Goal: Information Seeking & Learning: Learn about a topic

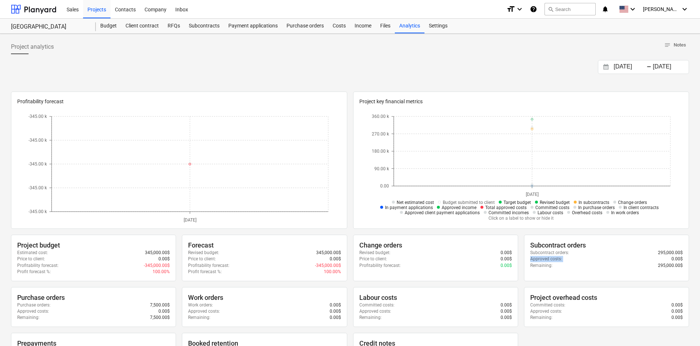
click at [159, 8] on div "Company" at bounding box center [155, 9] width 31 height 19
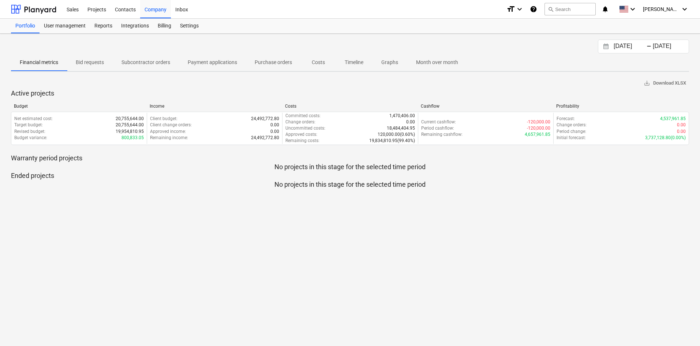
click at [105, 25] on div "Reports" at bounding box center [103, 26] width 27 height 15
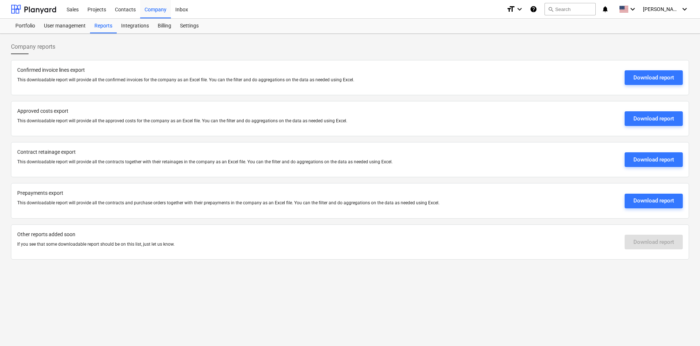
click at [123, 8] on div "Contacts" at bounding box center [125, 9] width 30 height 19
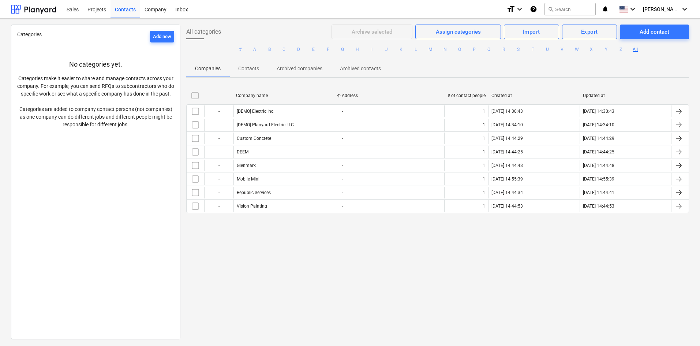
click at [99, 8] on div "Projects" at bounding box center [96, 9] width 27 height 19
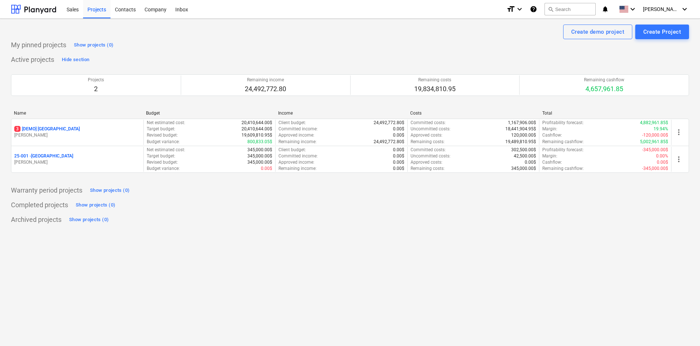
click at [180, 8] on div "Inbox" at bounding box center [182, 9] width 22 height 19
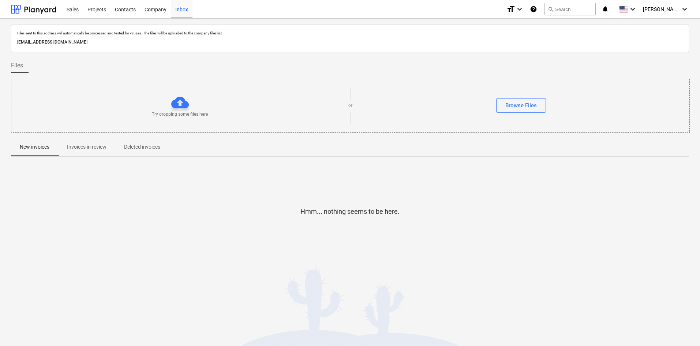
click at [154, 10] on div "Company" at bounding box center [155, 9] width 31 height 19
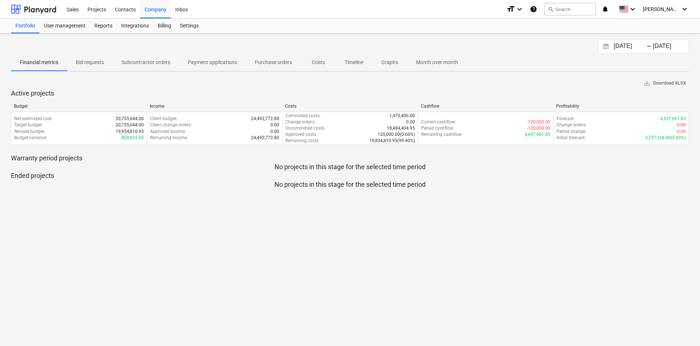
click at [130, 11] on div "Contacts" at bounding box center [125, 9] width 30 height 19
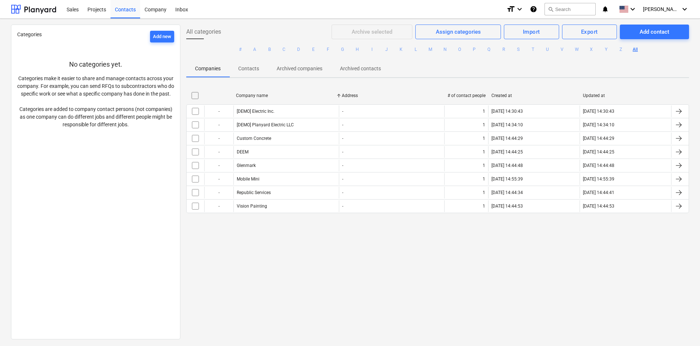
click at [94, 11] on div "Projects" at bounding box center [96, 9] width 27 height 19
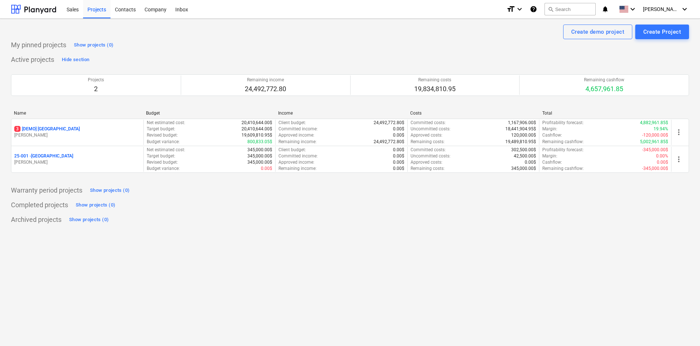
click at [59, 155] on p "25-001 - [GEOGRAPHIC_DATA]" at bounding box center [43, 156] width 59 height 6
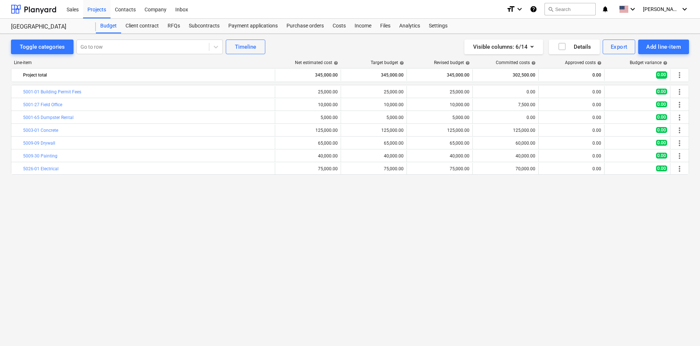
click at [412, 27] on div "Analytics" at bounding box center [410, 26] width 30 height 15
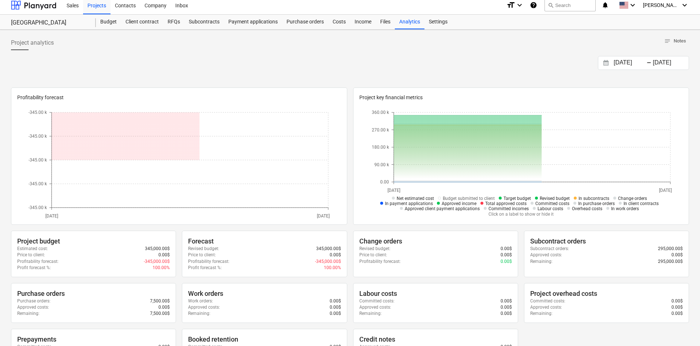
scroll to position [5, 0]
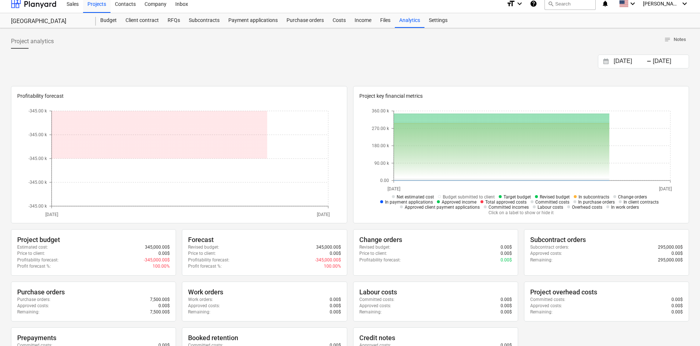
click at [331, 258] on p "-345,000.00$" at bounding box center [328, 260] width 26 height 6
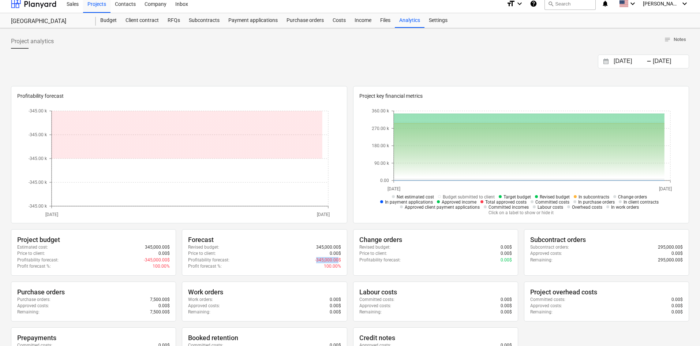
click at [331, 258] on p "-345,000.00$" at bounding box center [328, 260] width 26 height 6
click at [413, 251] on div "Price to client : 0.00$" at bounding box center [435, 253] width 153 height 6
click at [415, 195] on span "Net estimated cost" at bounding box center [415, 196] width 37 height 5
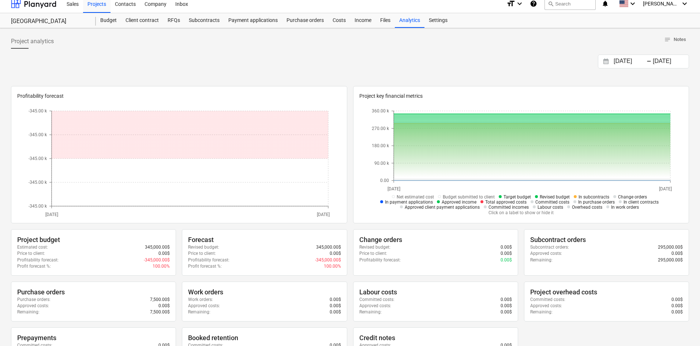
click at [415, 198] on span "Net estimated cost" at bounding box center [415, 196] width 37 height 5
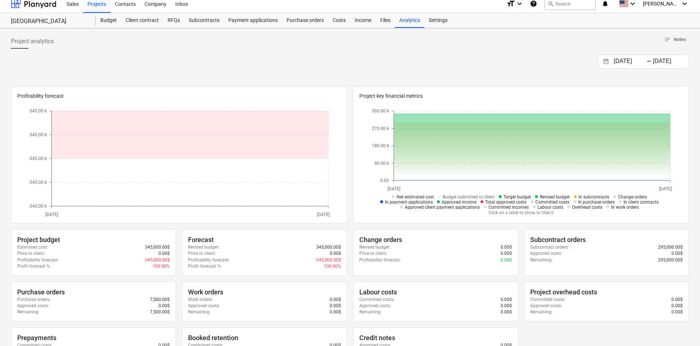
click at [45, 40] on span "Project analytics" at bounding box center [32, 41] width 43 height 9
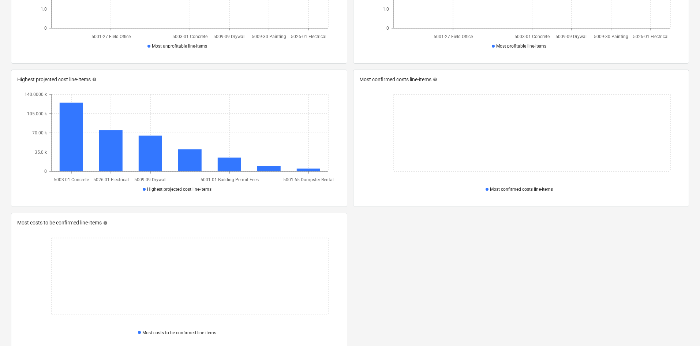
scroll to position [420, 0]
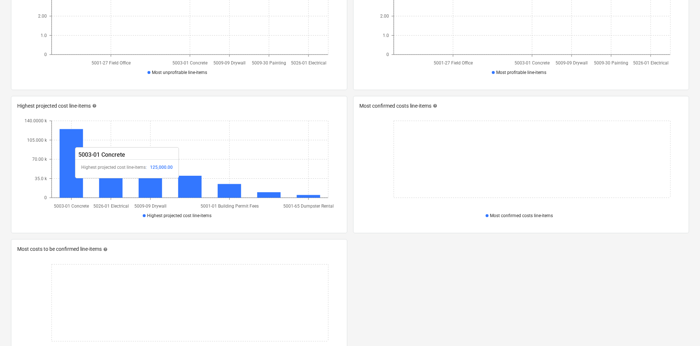
click at [70, 182] on icon at bounding box center [71, 163] width 23 height 69
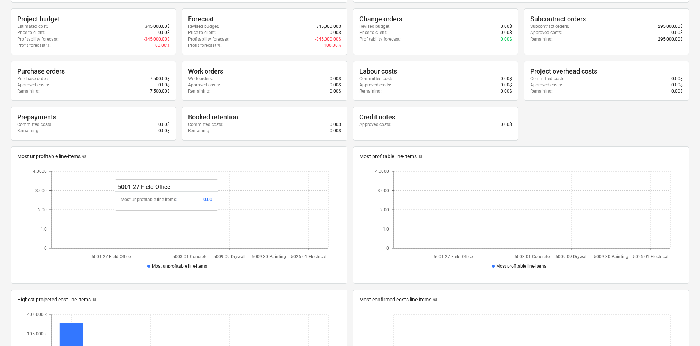
scroll to position [222, 0]
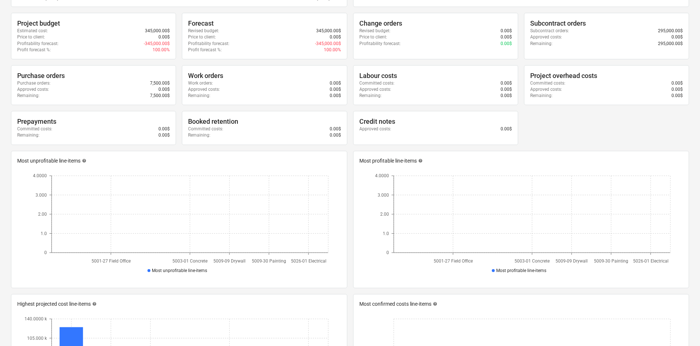
click at [199, 117] on div "Booked retention" at bounding box center [264, 121] width 153 height 9
click at [516, 272] on span "Most profitable line-items" at bounding box center [521, 270] width 50 height 5
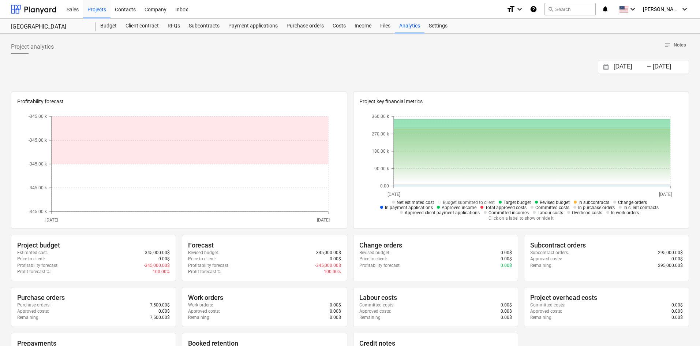
click at [105, 25] on div "Budget" at bounding box center [108, 26] width 25 height 15
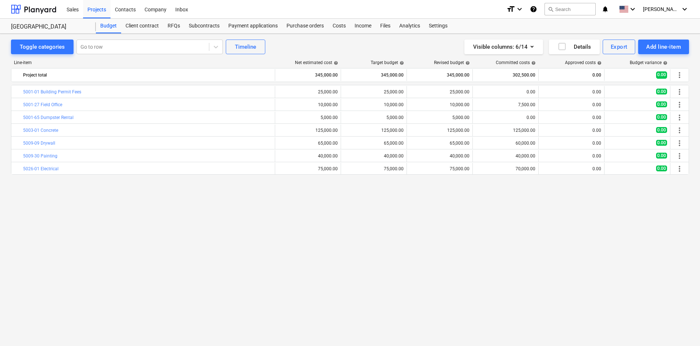
click at [660, 72] on span "0.00" at bounding box center [661, 74] width 11 height 7
click at [660, 77] on span "0.00" at bounding box center [661, 74] width 11 height 7
click at [531, 46] on icon "button" at bounding box center [532, 46] width 9 height 9
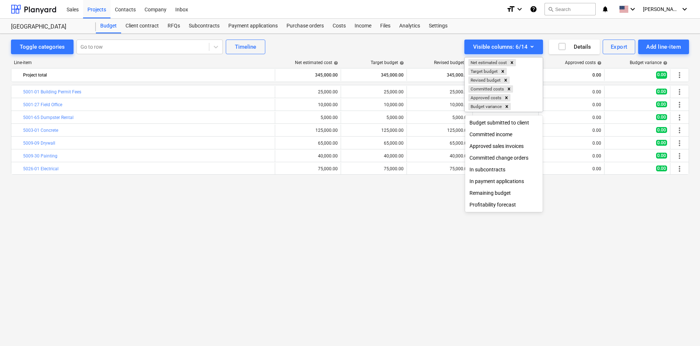
click at [310, 272] on div at bounding box center [350, 173] width 700 height 346
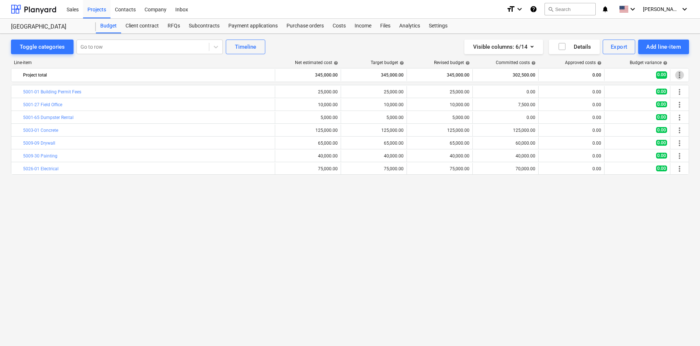
click at [678, 74] on span "more_vert" at bounding box center [679, 75] width 9 height 9
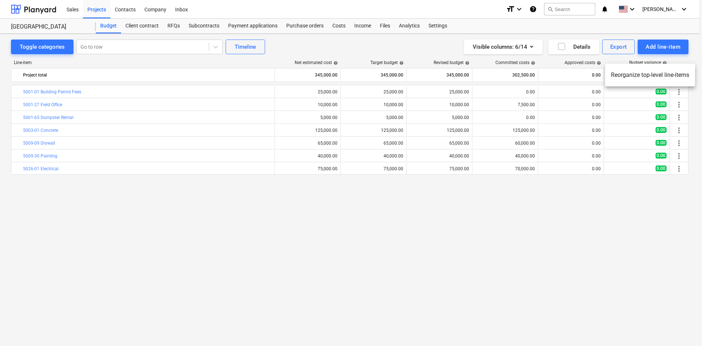
click at [609, 193] on div at bounding box center [351, 173] width 702 height 346
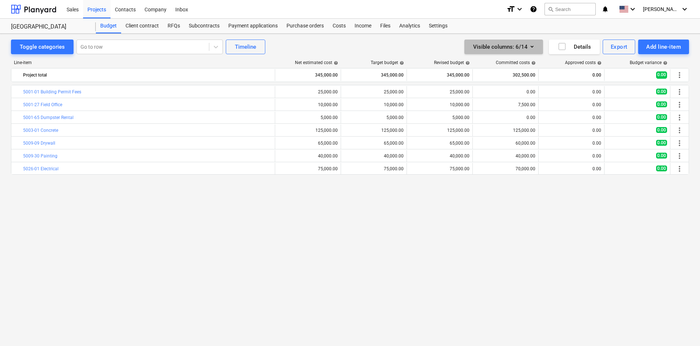
click at [530, 47] on icon "button" at bounding box center [532, 46] width 9 height 9
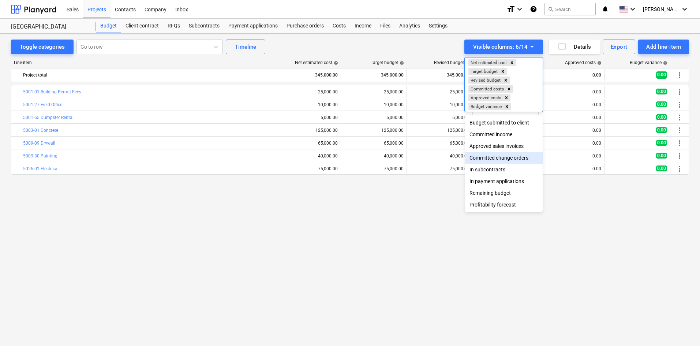
click at [505, 160] on div "Committed change orders" at bounding box center [504, 158] width 78 height 12
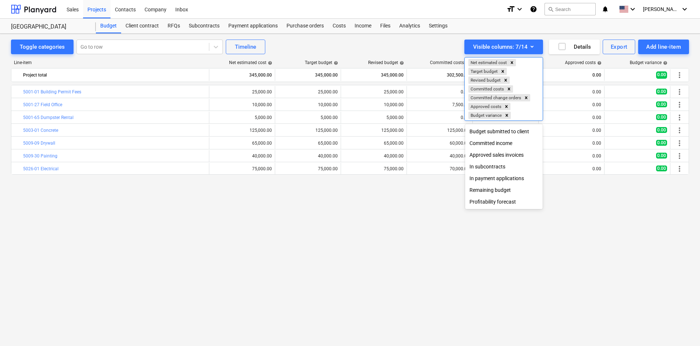
click at [386, 194] on div at bounding box center [350, 173] width 700 height 346
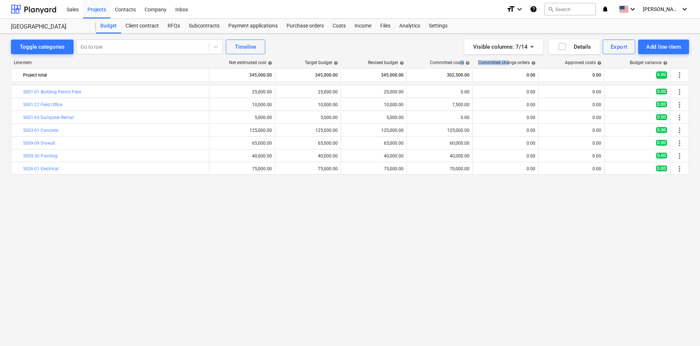
drag, startPoint x: 509, startPoint y: 64, endPoint x: 460, endPoint y: 63, distance: 48.3
click at [460, 63] on div "Line-item Net estimated cost help Target budget help Revised budget help Commit…" at bounding box center [350, 64] width 678 height 8
click at [505, 198] on div "bar_chart 5001-01 Building Permit Fees edit 25,000.00 edit 25,000.00 edit 25,00…" at bounding box center [350, 200] width 678 height 230
click at [532, 48] on icon "button" at bounding box center [532, 46] width 9 height 9
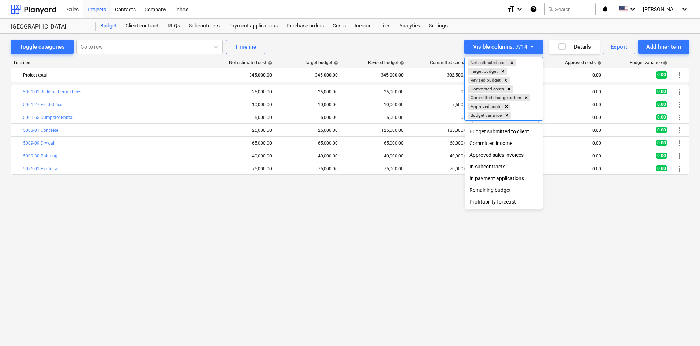
click at [526, 97] on icon "Remove Committed change orders" at bounding box center [526, 97] width 5 height 5
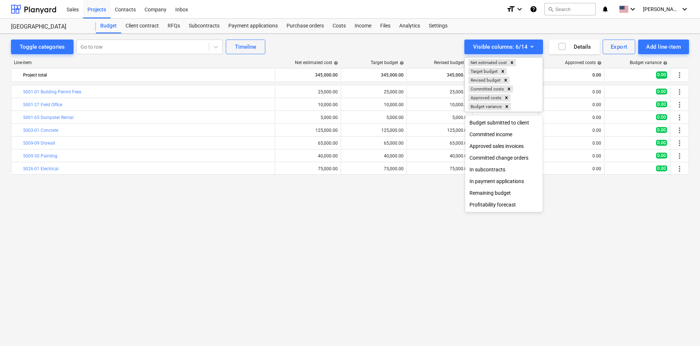
click at [400, 238] on div at bounding box center [350, 173] width 700 height 346
